Goal: Find specific page/section: Find specific page/section

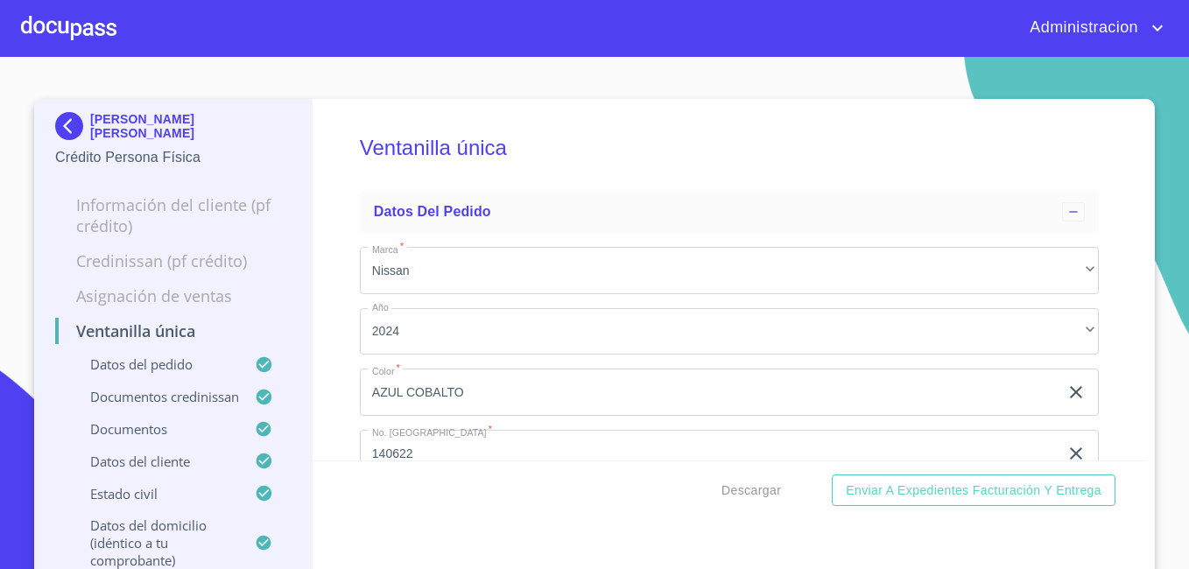
click at [105, 125] on p "KARINA MADRID AGUIAR" at bounding box center [190, 126] width 200 height 28
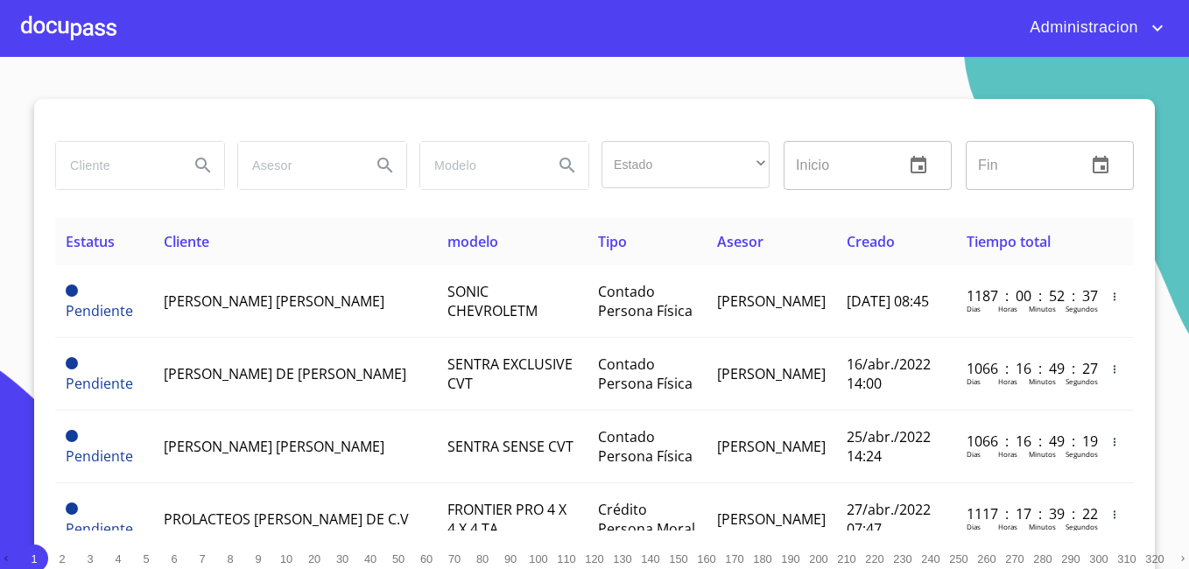
click at [104, 155] on input "search" at bounding box center [115, 165] width 119 height 47
type input "PF CREATIVOS"
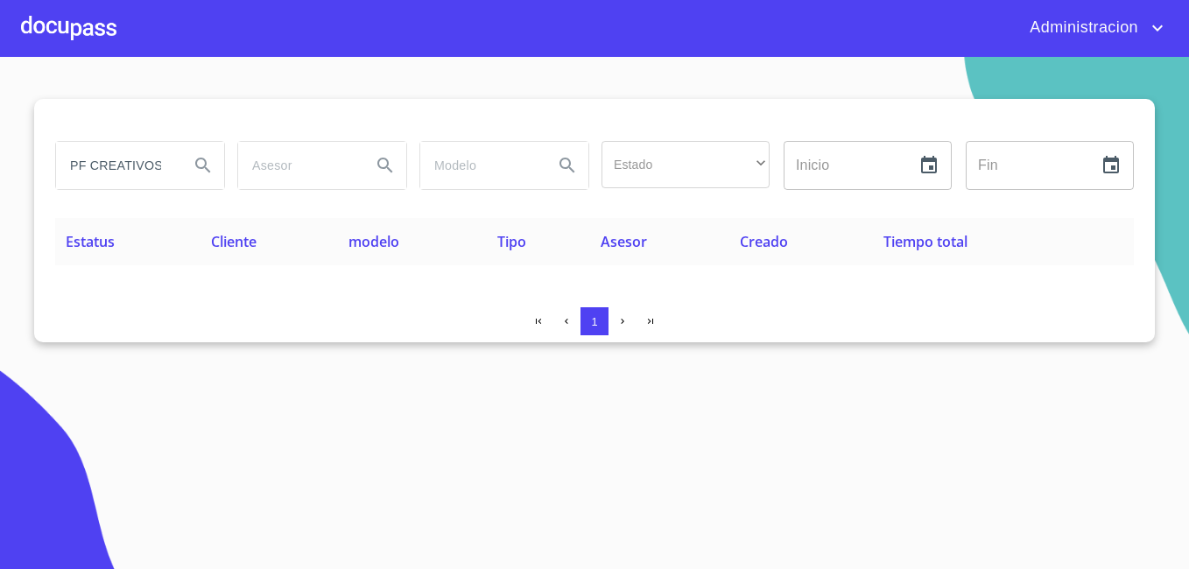
click at [143, 165] on input "PF CREATIVOS" at bounding box center [115, 165] width 119 height 47
click at [157, 159] on input "PF CREATIVOS" at bounding box center [115, 165] width 119 height 47
click at [130, 158] on input "PF CREATIVOS" at bounding box center [115, 165] width 119 height 47
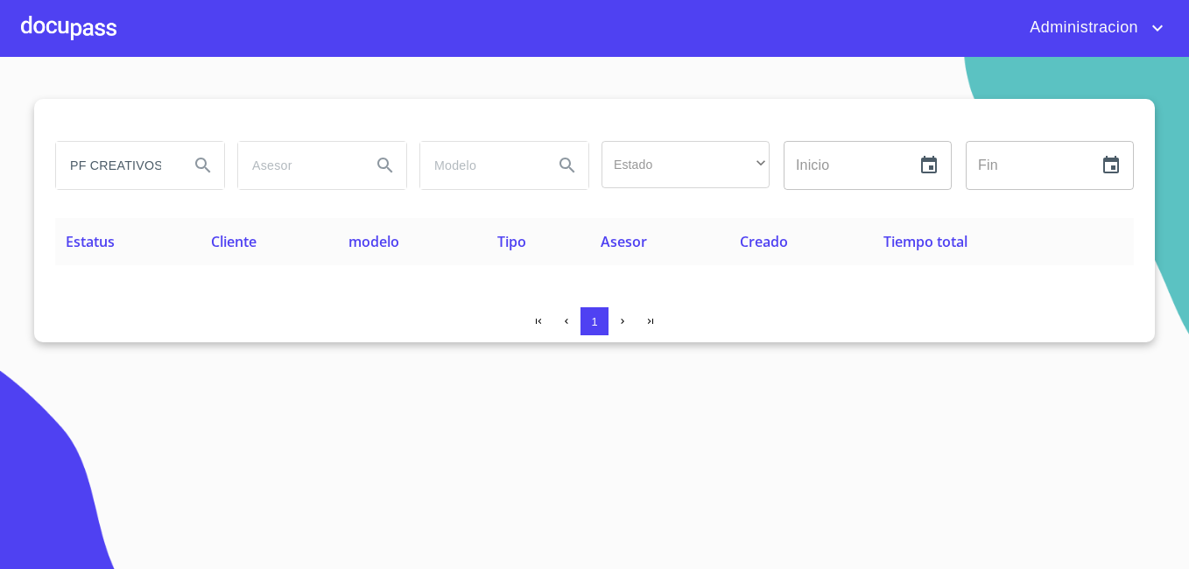
click at [130, 158] on input "PF CREATIVOS" at bounding box center [115, 165] width 119 height 47
type input "O"
click at [146, 168] on input "PF CREATIVOS" at bounding box center [115, 165] width 119 height 47
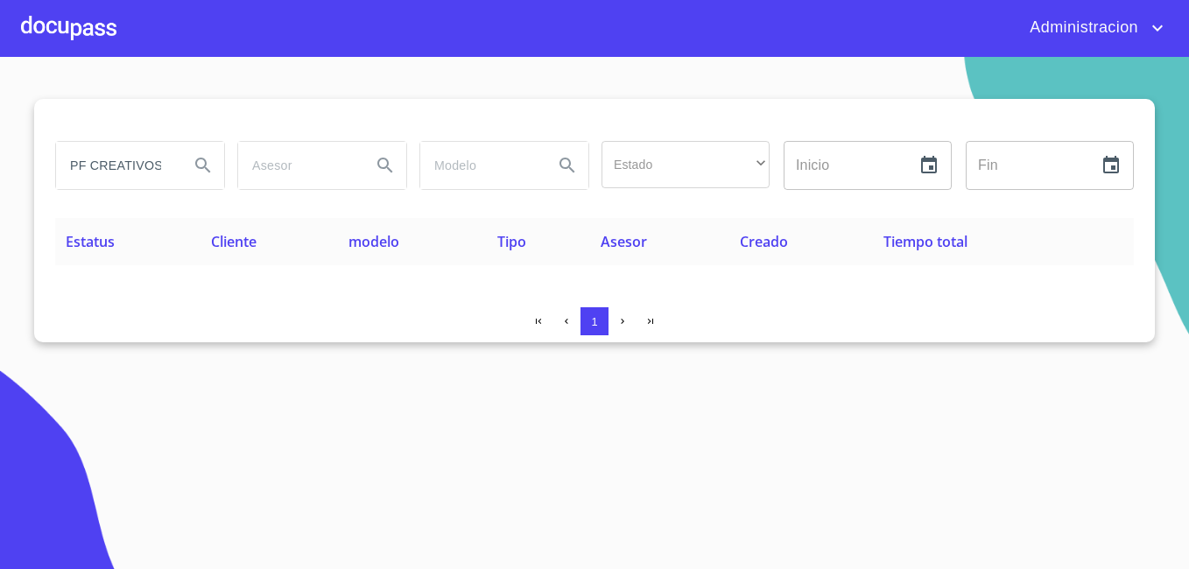
click at [147, 168] on input "PF CREATIVOS" at bounding box center [115, 165] width 119 height 47
click at [157, 167] on input "PF CREATIVOS" at bounding box center [115, 165] width 119 height 47
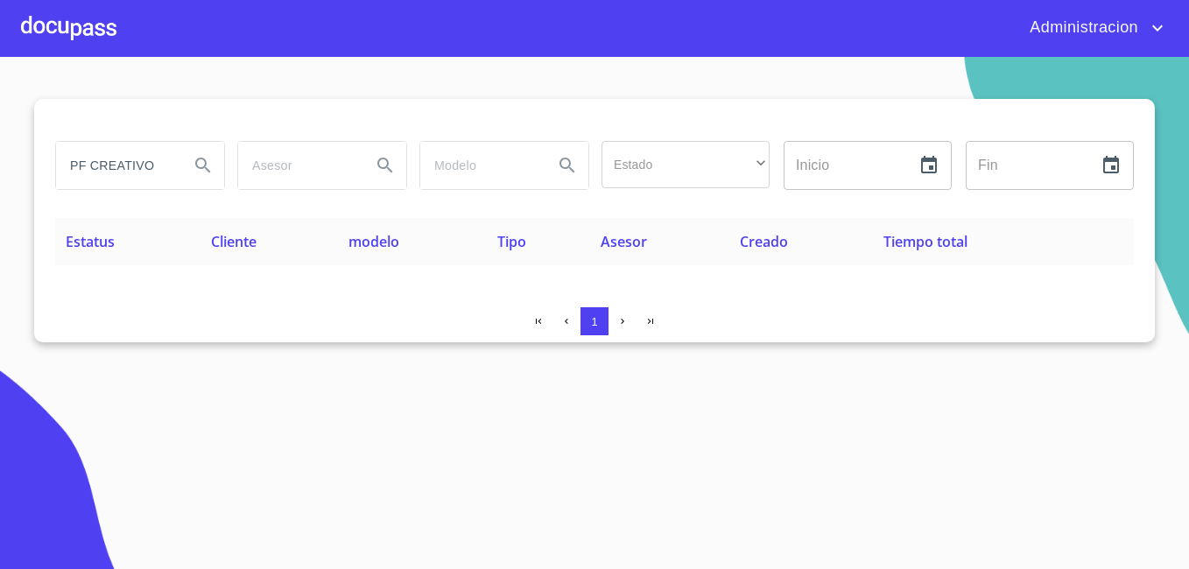
type input "PF CREATIVO"
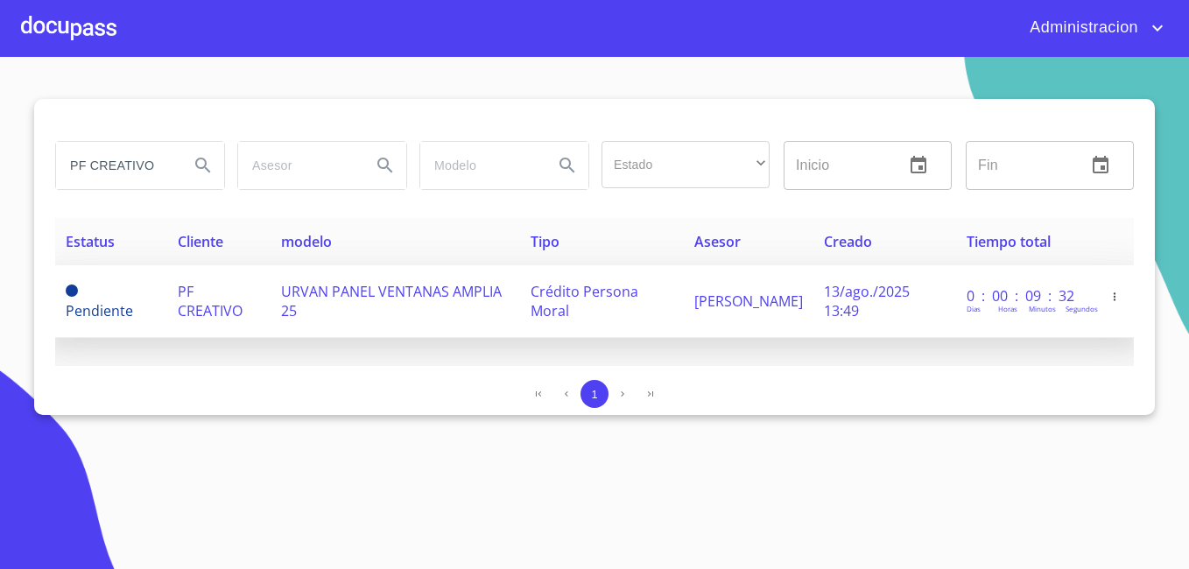
click at [207, 327] on td "PF CREATIVO" at bounding box center [218, 301] width 103 height 73
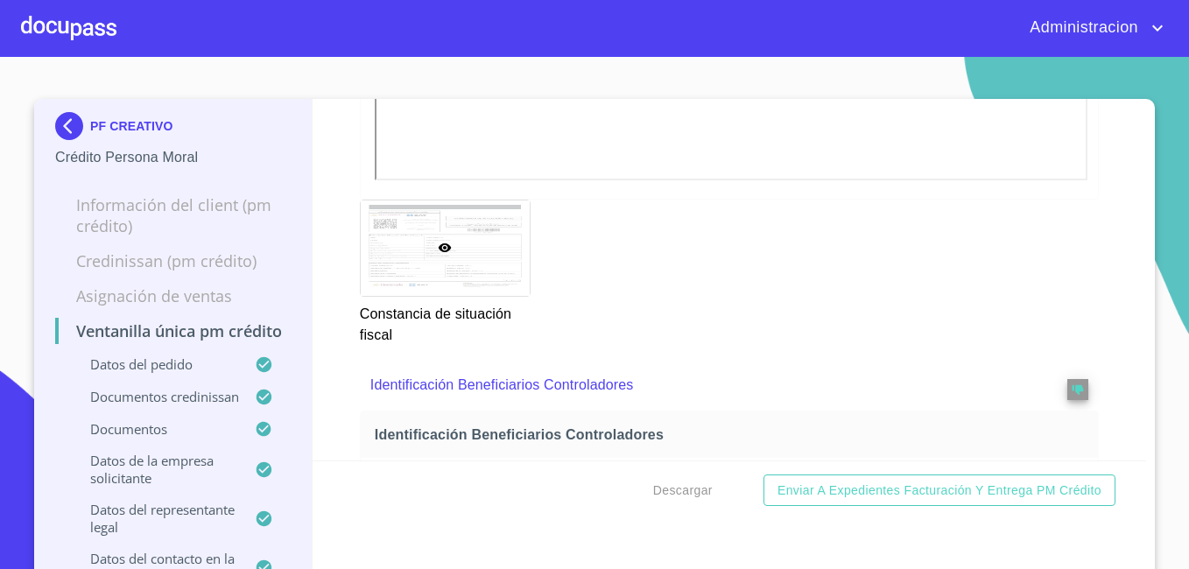
scroll to position [9758, 0]
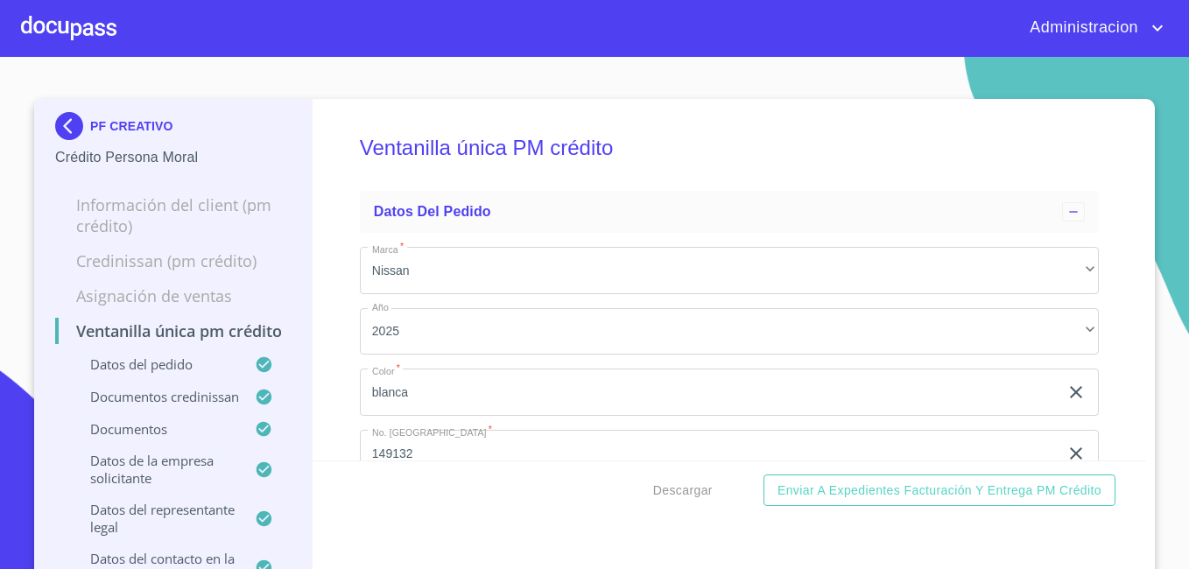
scroll to position [9758, 0]
